Goal: Transaction & Acquisition: Download file/media

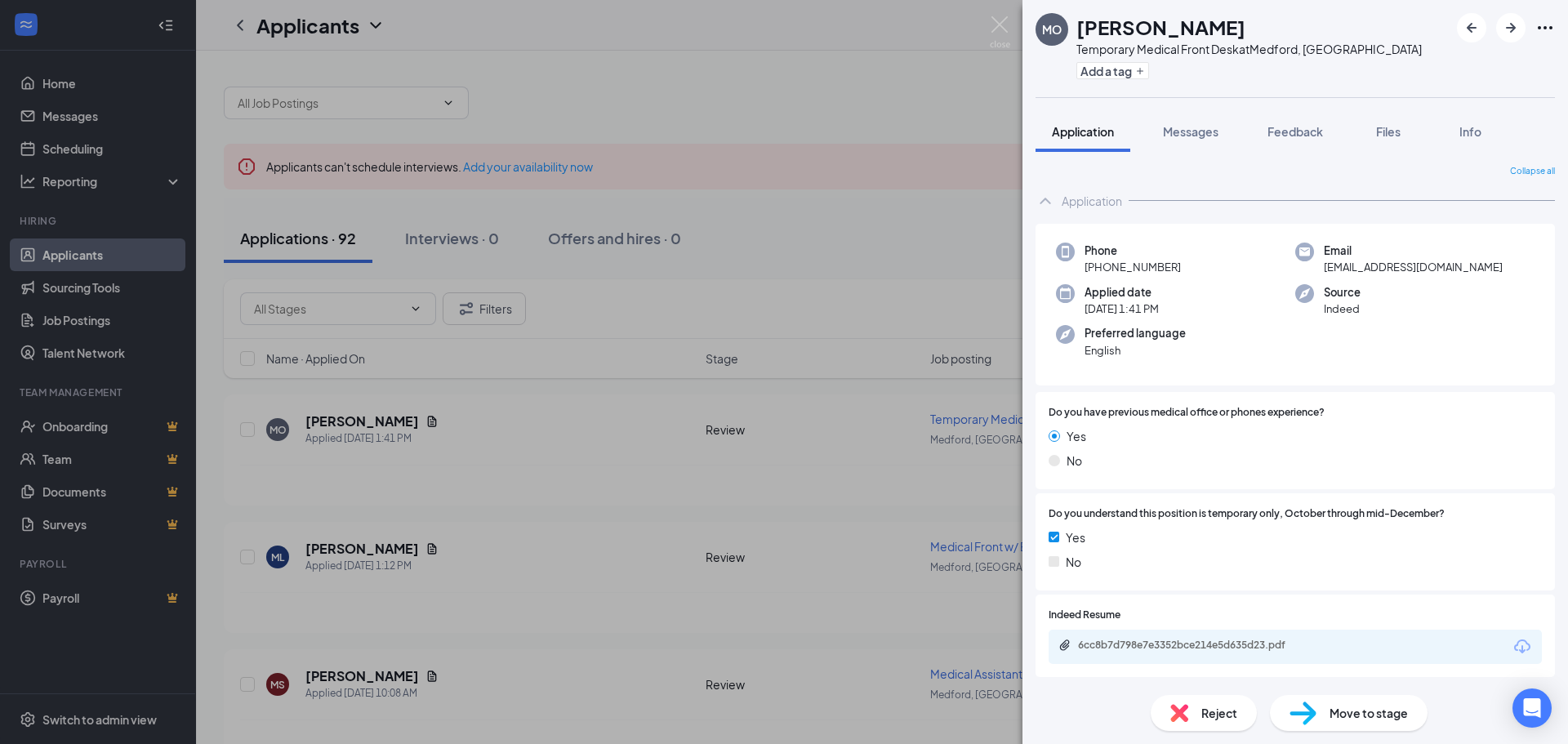
scroll to position [2, 0]
click at [1195, 643] on div "6cc8b7d798e7e3352bce214e5d635d23.pdf" at bounding box center [1192, 643] width 228 height 13
click at [1189, 647] on div "6cc8b7d798e7e3352bce214e5d635d23.pdf" at bounding box center [1192, 645] width 228 height 13
